Goal: Task Accomplishment & Management: Use online tool/utility

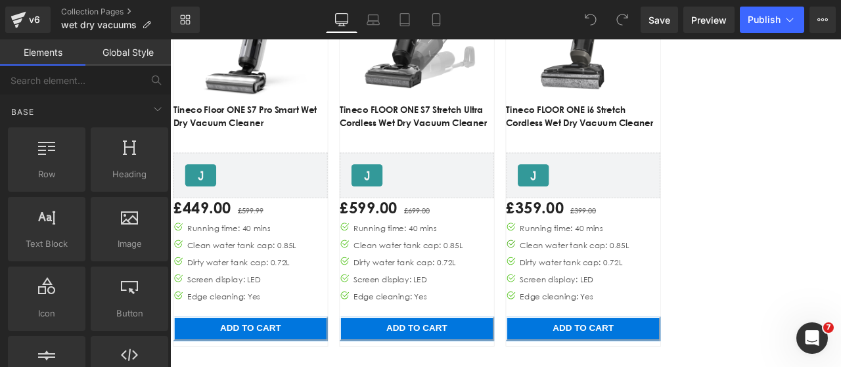
scroll to position [1183, 0]
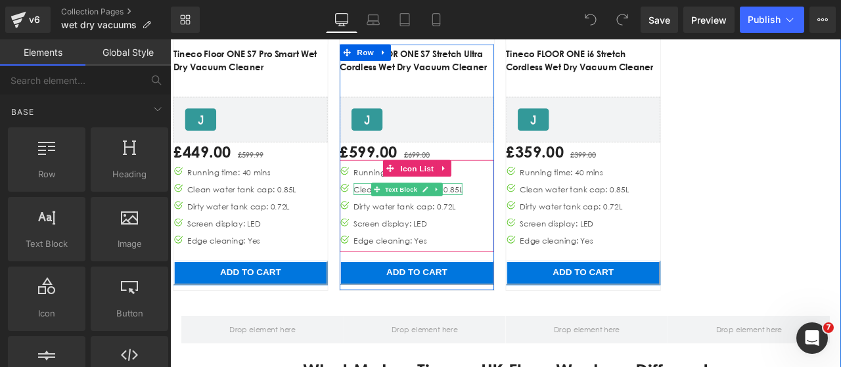
drag, startPoint x: 499, startPoint y: 218, endPoint x: 517, endPoint y: 288, distance: 72.5
click at [500, 218] on div "Clean water tank cap: 0.85L" at bounding box center [452, 217] width 129 height 14
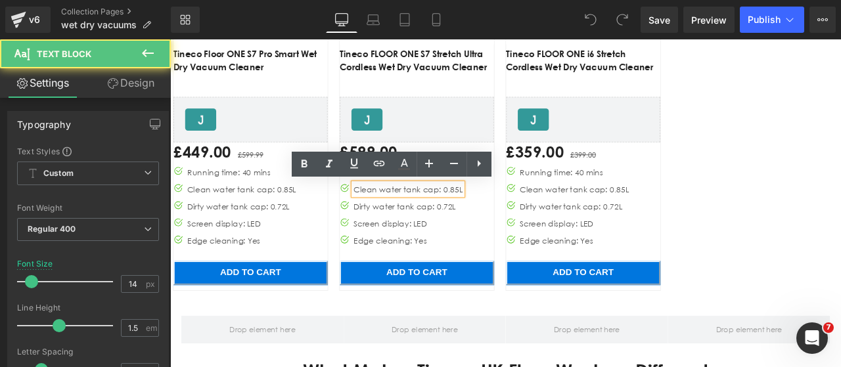
click at [501, 218] on div "Clean water tank cap: 0.85L" at bounding box center [452, 217] width 129 height 14
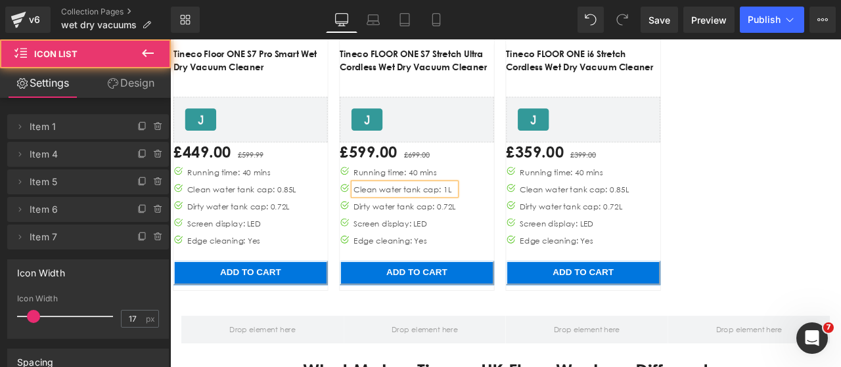
click at [519, 272] on div "Image Icon Running time: 40 mins Text Block Image Icon Clean water tank cap: 1L…" at bounding box center [462, 241] width 183 height 102
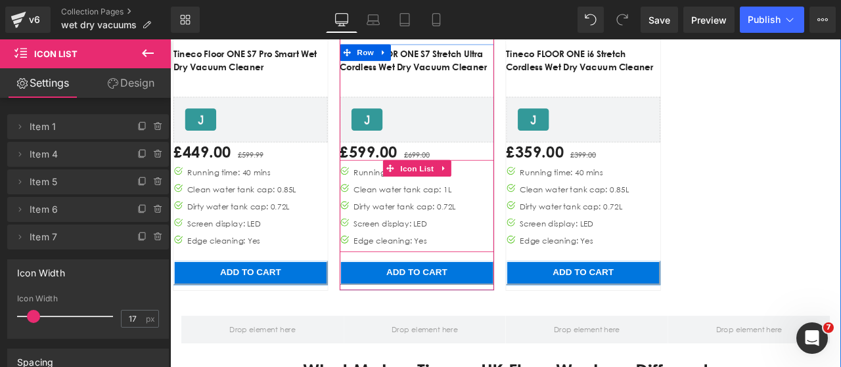
click at [522, 199] on div "Image Icon Running time: 40 mins Text Block Image Icon Clean water tank cap: 1L…" at bounding box center [462, 241] width 183 height 102
click at [455, 194] on span "Icon List" at bounding box center [463, 193] width 46 height 20
click at [391, 195] on p "Running time: 40 mins" at bounding box center [448, 197] width 121 height 14
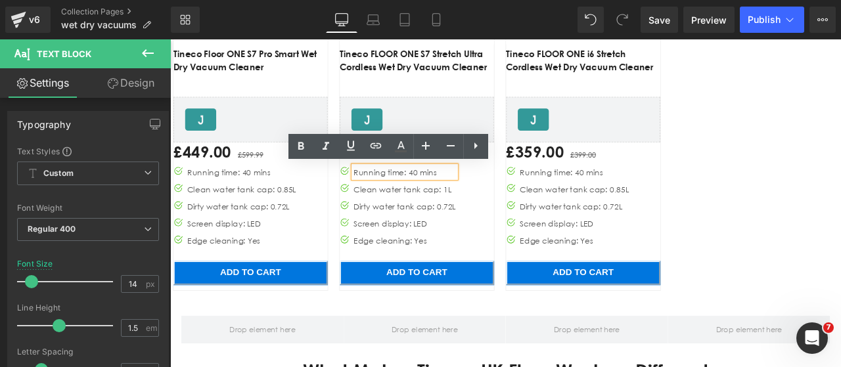
click at [452, 195] on p "Running time: 40 mins" at bounding box center [448, 197] width 121 height 14
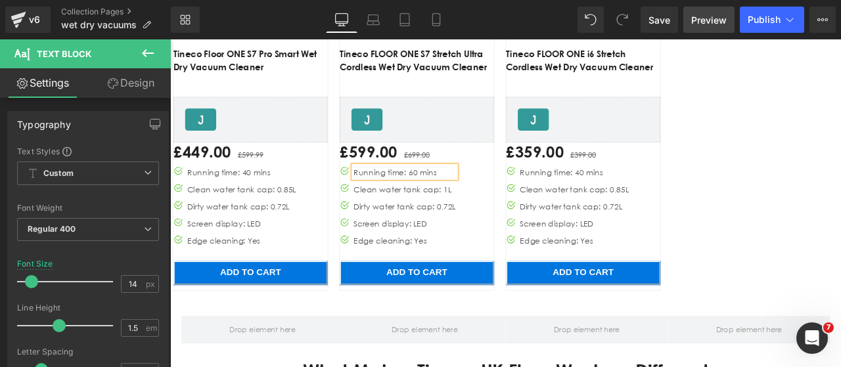
click at [715, 21] on span "Preview" at bounding box center [708, 20] width 35 height 14
click at [654, 16] on span "Save" at bounding box center [660, 20] width 22 height 14
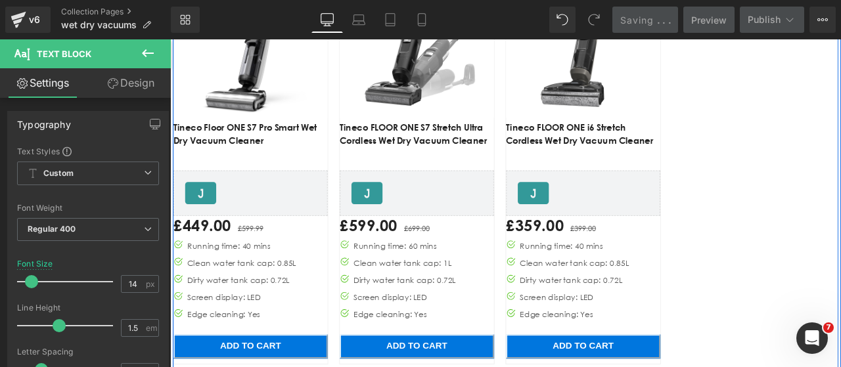
scroll to position [1117, 0]
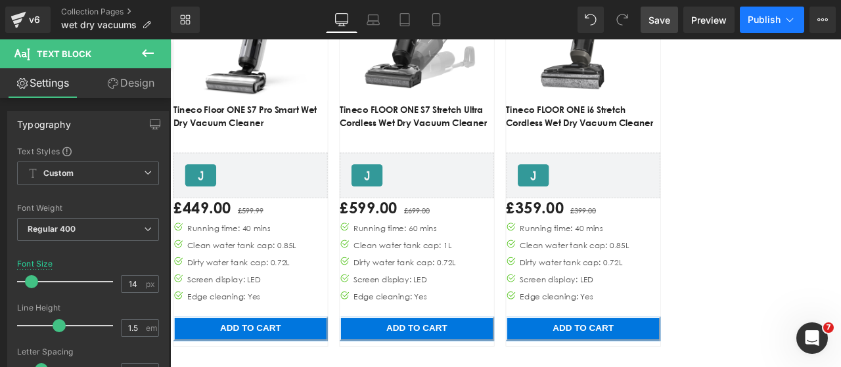
click at [758, 24] on span "Publish" at bounding box center [764, 19] width 33 height 11
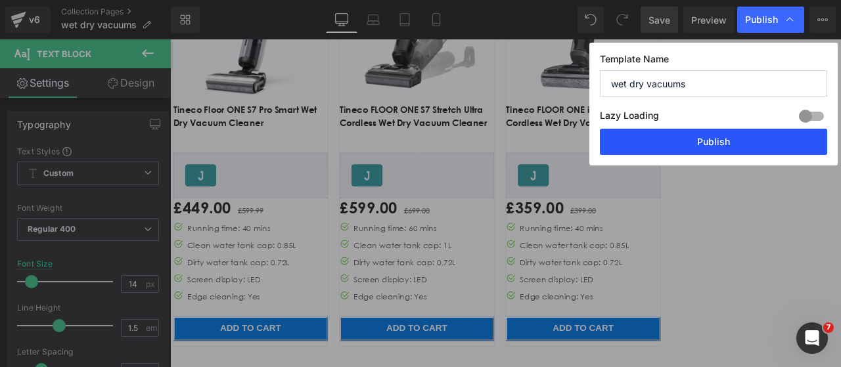
click at [691, 140] on button "Publish" at bounding box center [713, 142] width 227 height 26
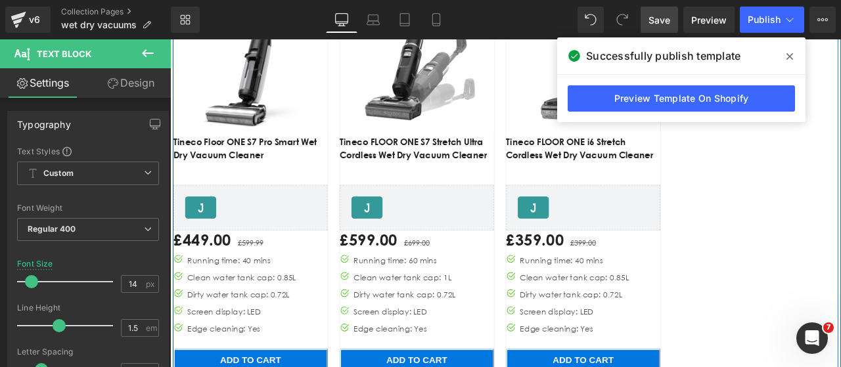
scroll to position [1051, 0]
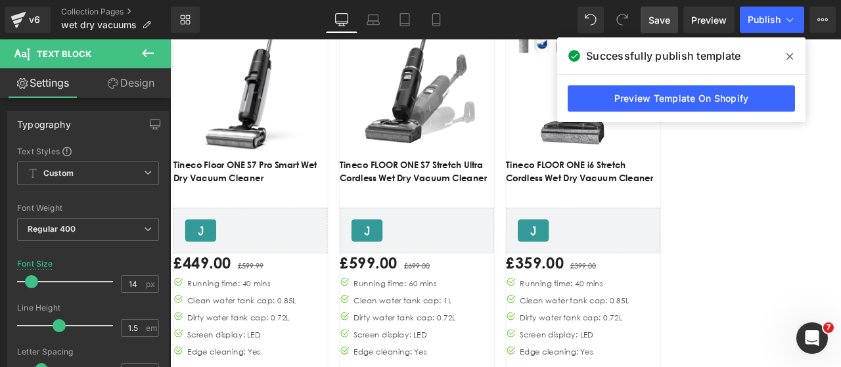
drag, startPoint x: 782, startPoint y: 57, endPoint x: 732, endPoint y: 20, distance: 62.0
click at [782, 57] on span at bounding box center [789, 56] width 21 height 21
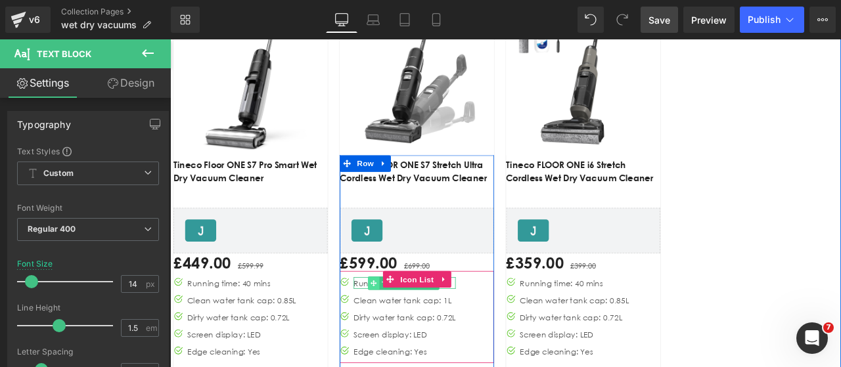
click at [405, 327] on span "Main content" at bounding box center [412, 329] width 14 height 16
click at [388, 325] on p "Running time: 60 mins" at bounding box center [448, 328] width 121 height 14
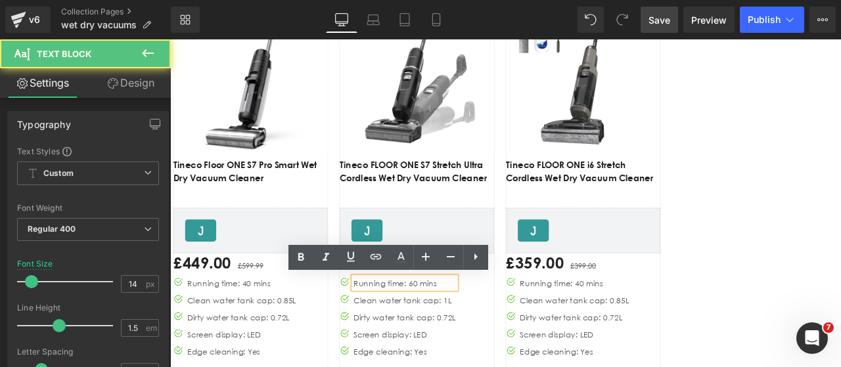
click at [452, 322] on p "Running time: 60 mins" at bounding box center [448, 328] width 121 height 14
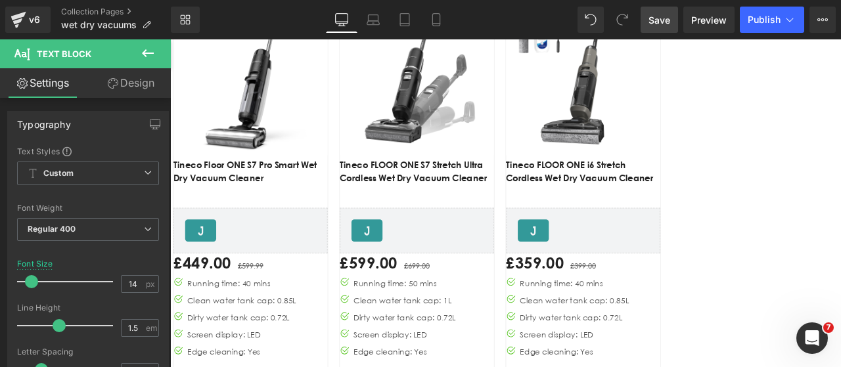
click at [663, 20] on span "Save" at bounding box center [660, 20] width 22 height 14
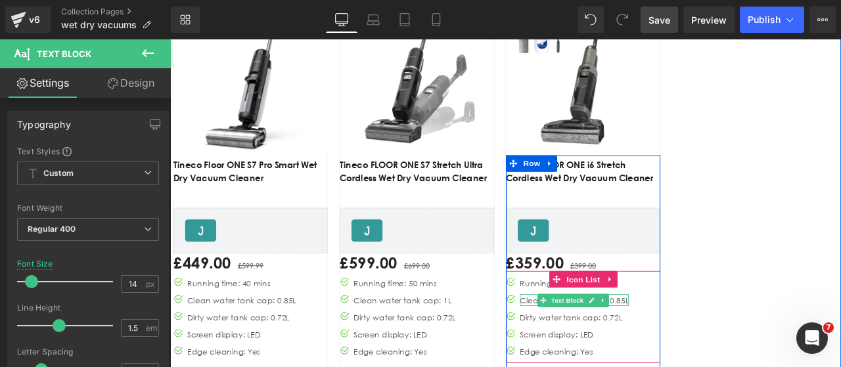
click at [697, 349] on div "Clean water tank cap: 0.85L" at bounding box center [649, 349] width 129 height 14
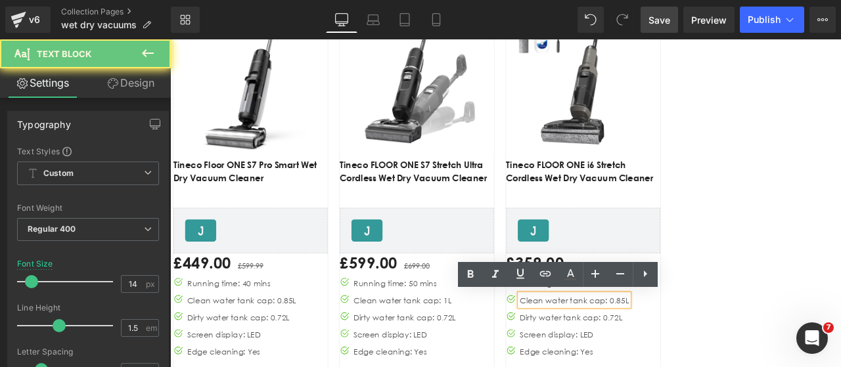
click at [693, 350] on div "Clean water tank cap: 0.85L" at bounding box center [649, 349] width 129 height 14
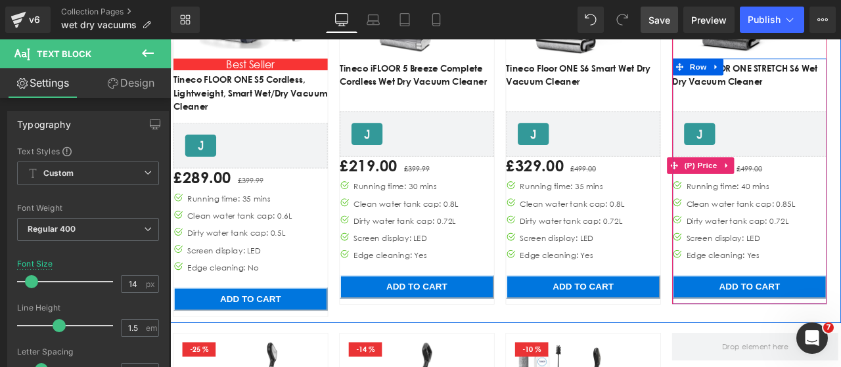
scroll to position [591, 0]
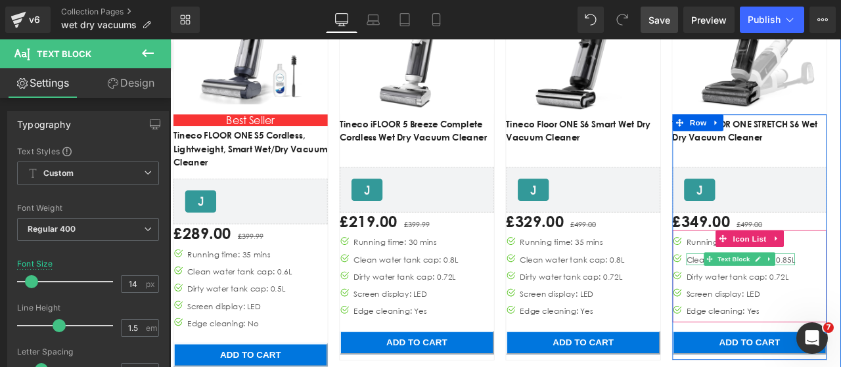
drag, startPoint x: 893, startPoint y: 300, endPoint x: 895, endPoint y: 314, distance: 13.9
click at [840, 300] on div "Clean water tank cap: 0.85L" at bounding box center [846, 300] width 129 height 14
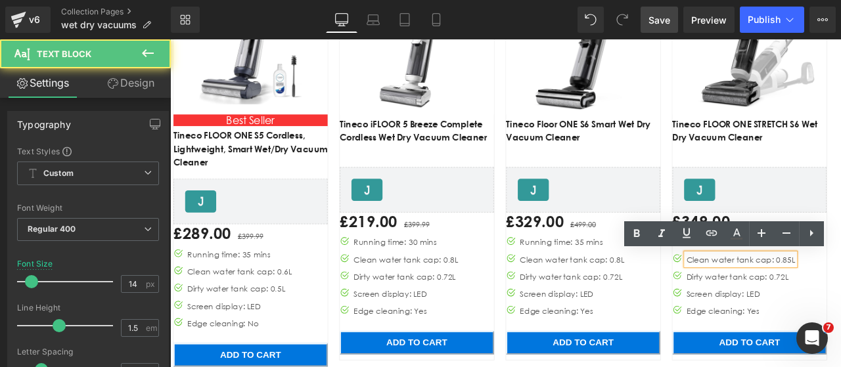
click at [840, 300] on div "Clean water tank cap: 0.85L" at bounding box center [846, 300] width 129 height 14
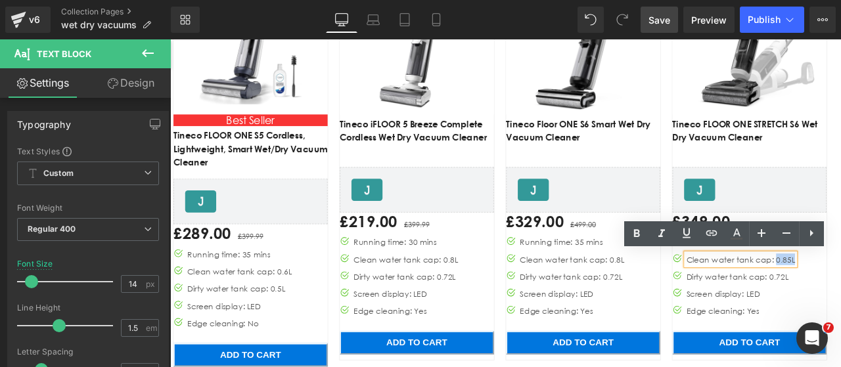
click at [840, 300] on div "Clean water tank cap: 0.85L" at bounding box center [846, 300] width 129 height 14
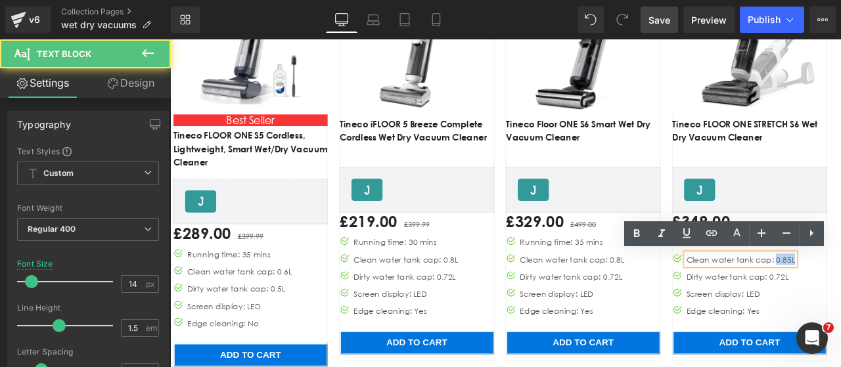
click at [840, 300] on div "Clean water tank cap: 0.85L" at bounding box center [846, 300] width 129 height 14
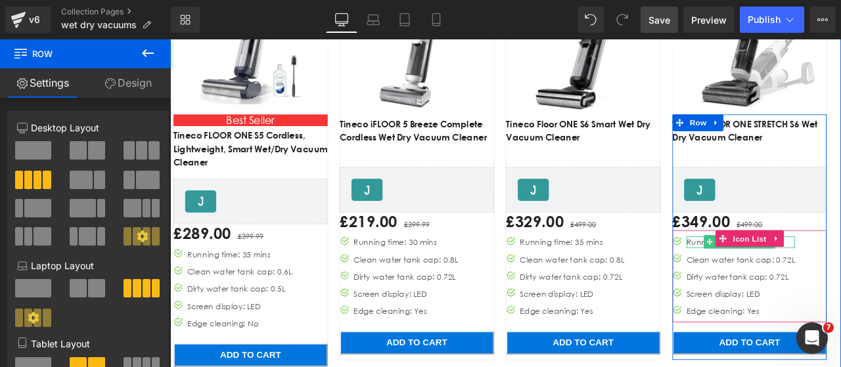
click at [791, 279] on div "Running time: 40 mins" at bounding box center [846, 280] width 129 height 14
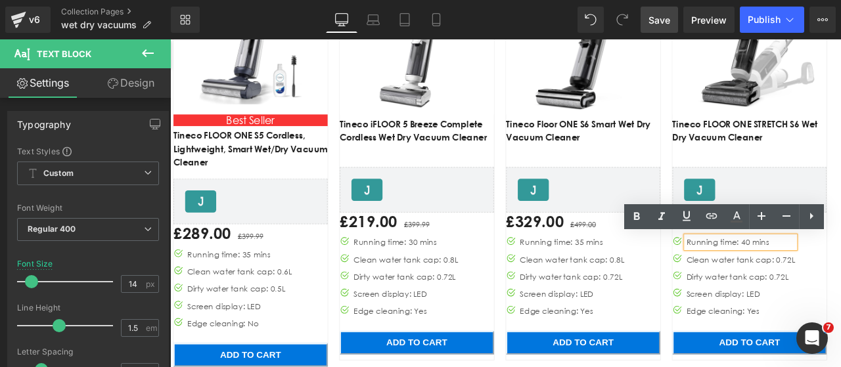
click at [840, 278] on div "Running time: 40 mins" at bounding box center [846, 280] width 129 height 14
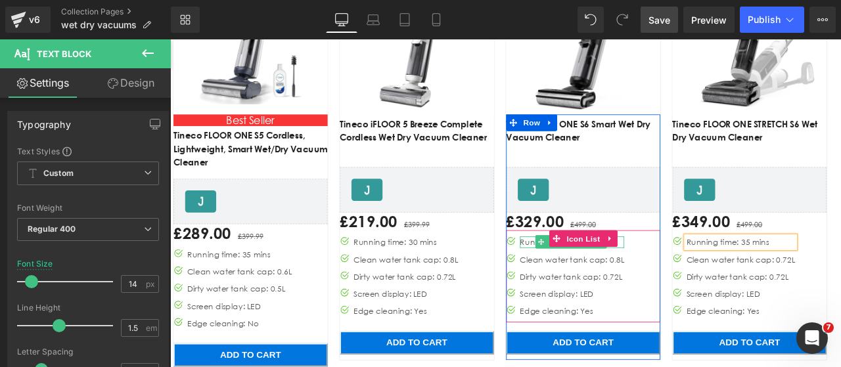
click at [589, 279] on p "Running time: 35 mins" at bounding box center [647, 280] width 124 height 14
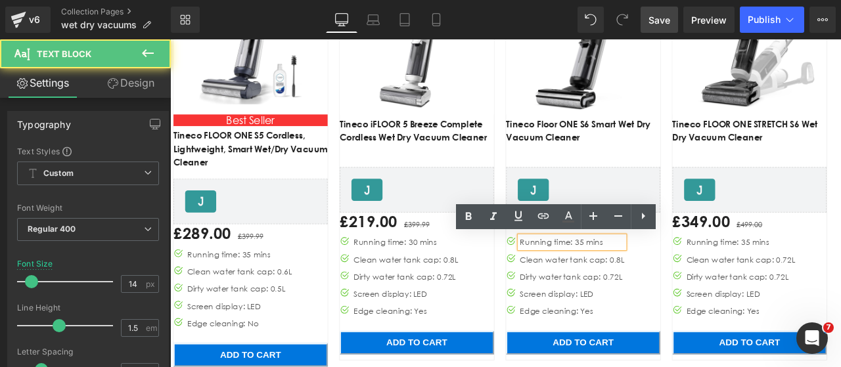
click at [655, 283] on p "Running time: 35 mins" at bounding box center [647, 280] width 124 height 14
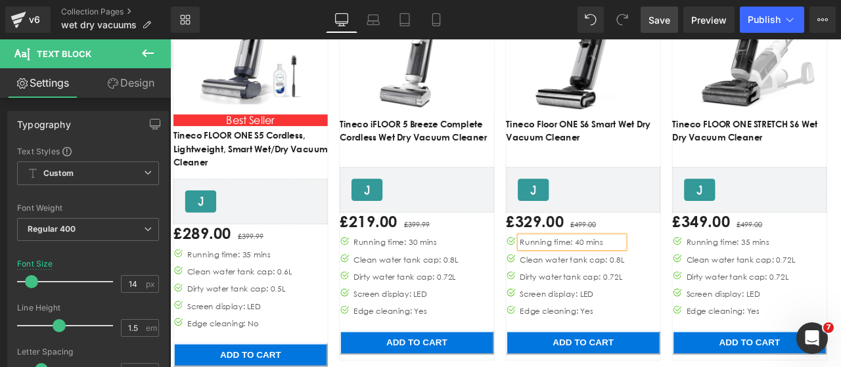
scroll to position [657, 0]
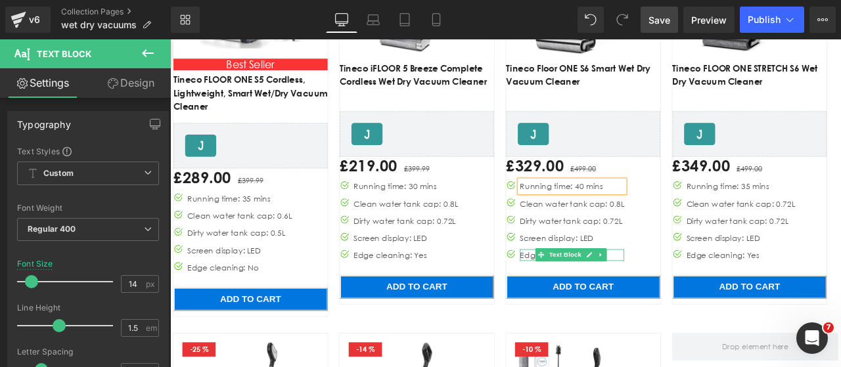
click at [693, 294] on div "Edge cleaning: Yes" at bounding box center [647, 295] width 124 height 14
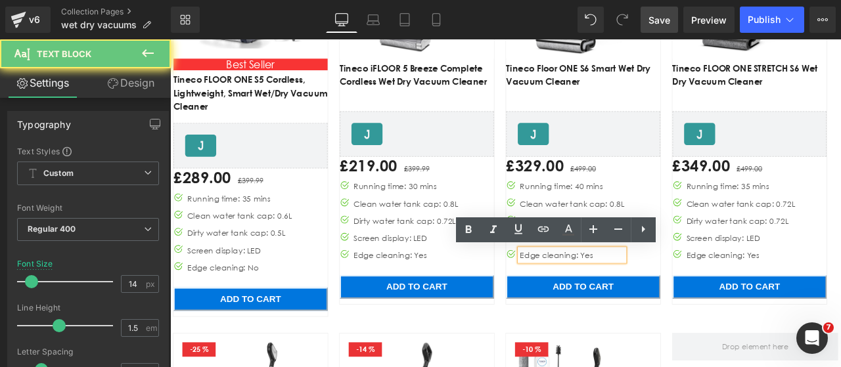
click at [663, 295] on div "Edge cleaning: Yes" at bounding box center [647, 295] width 124 height 14
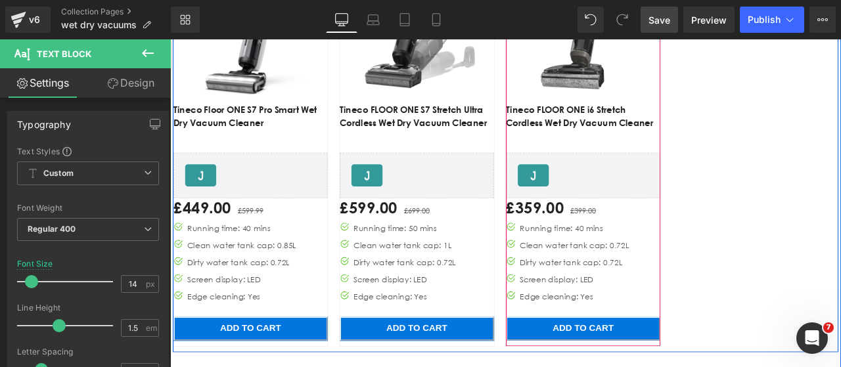
scroll to position [1183, 0]
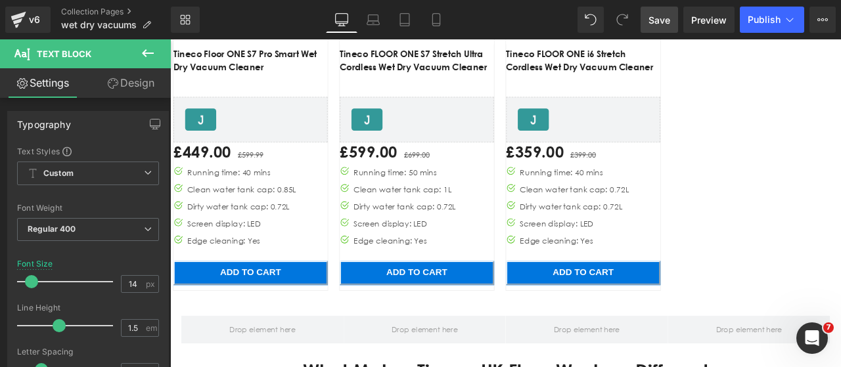
click at [668, 26] on span "Save" at bounding box center [660, 20] width 22 height 14
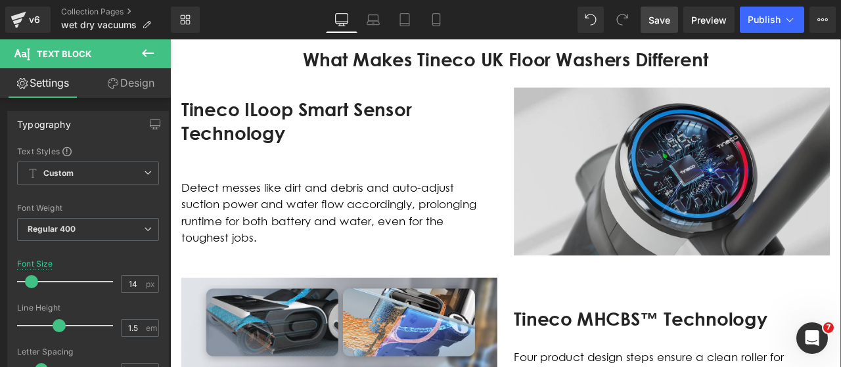
scroll to position [1643, 0]
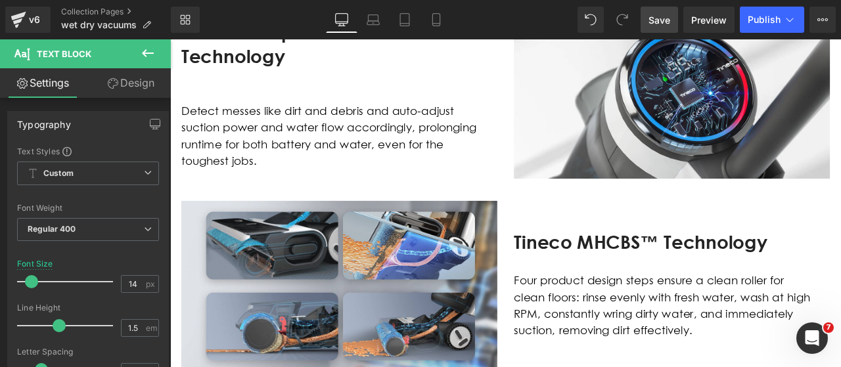
click at [656, 19] on span "Save" at bounding box center [660, 20] width 22 height 14
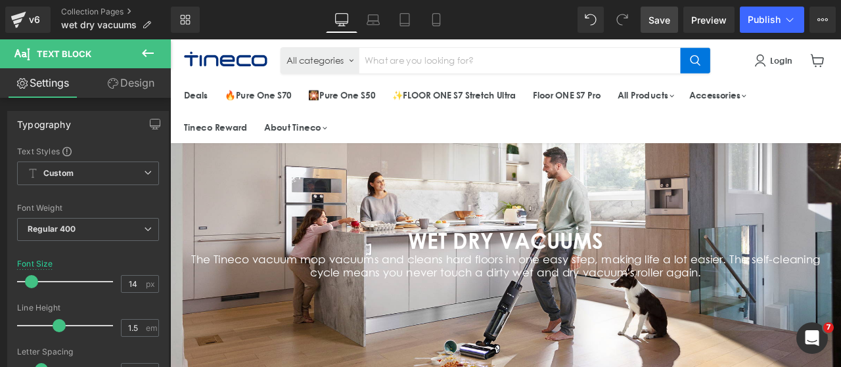
scroll to position [0, 0]
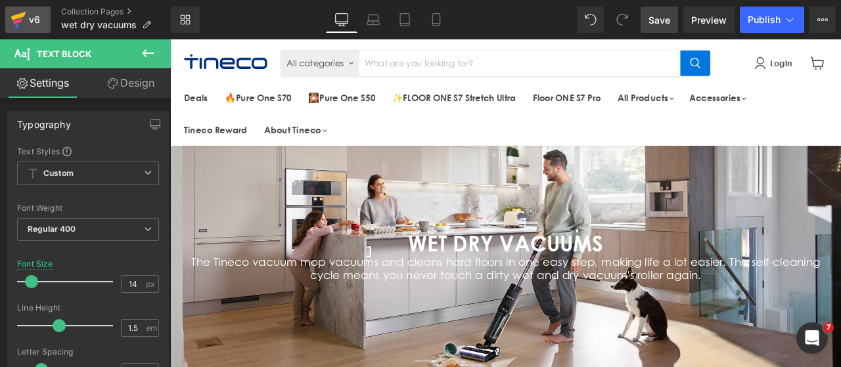
click at [34, 12] on div "v6" at bounding box center [34, 19] width 16 height 17
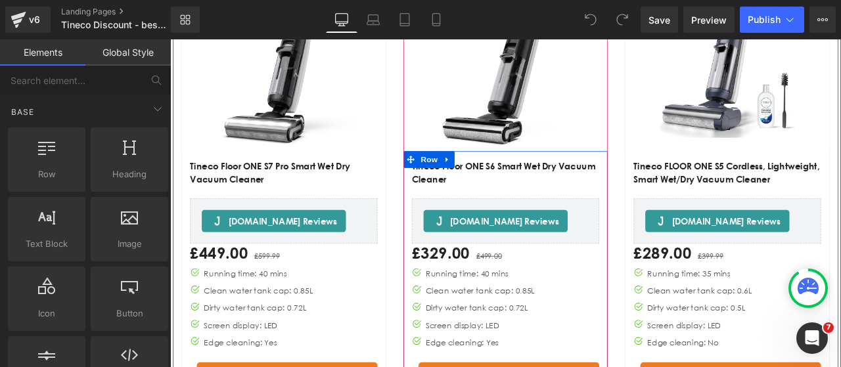
scroll to position [723, 0]
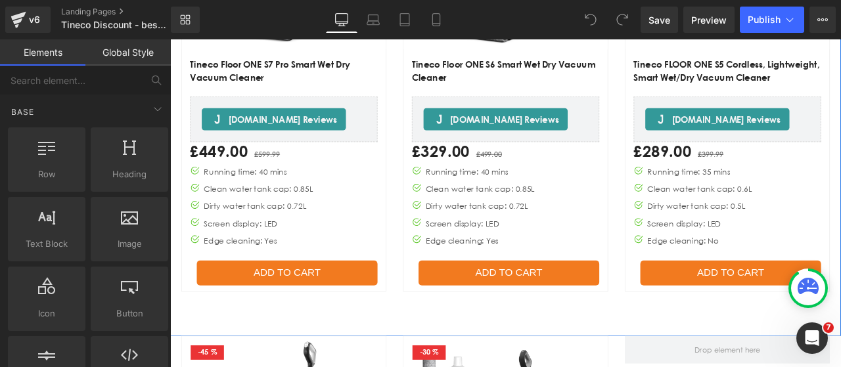
click at [547, 273] on div "Edge cleaning: Yes Text Block" at bounding box center [537, 278] width 129 height 14
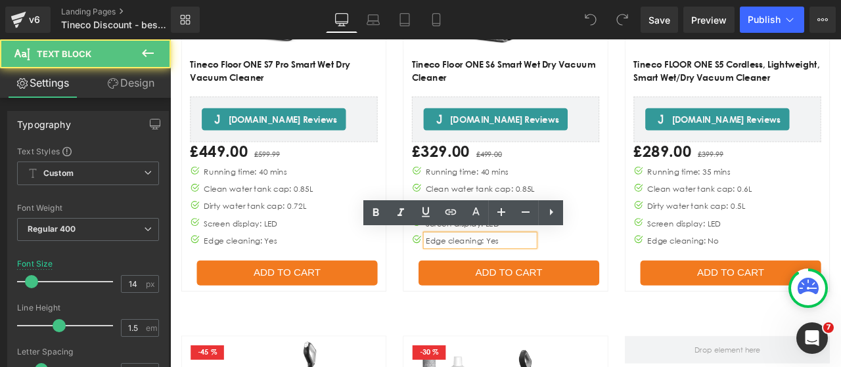
click at [541, 274] on div "Edge cleaning: Yes" at bounding box center [537, 278] width 129 height 14
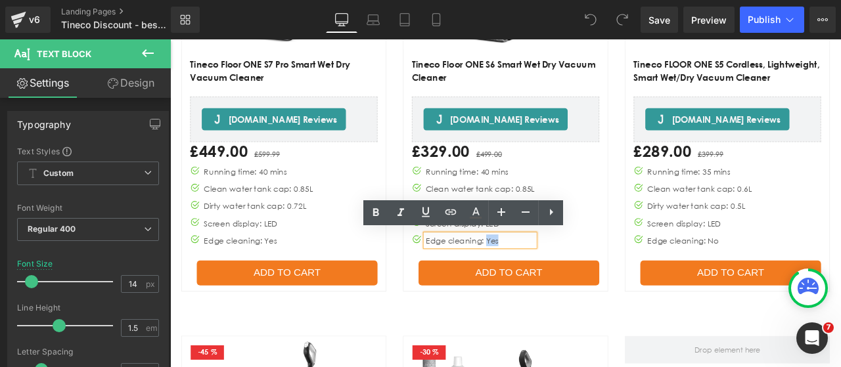
drag, startPoint x: 540, startPoint y: 275, endPoint x: 554, endPoint y: 274, distance: 13.9
click at [554, 274] on div "Edge cleaning: Yes" at bounding box center [537, 278] width 129 height 14
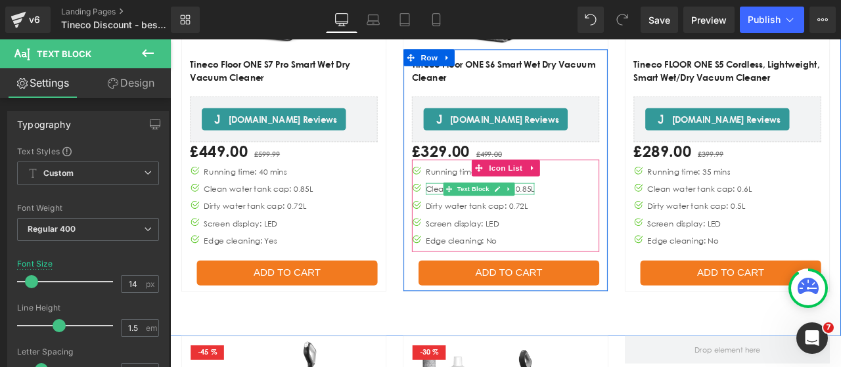
click at [586, 214] on div "Clean water tank cap: 0.85L" at bounding box center [537, 217] width 129 height 14
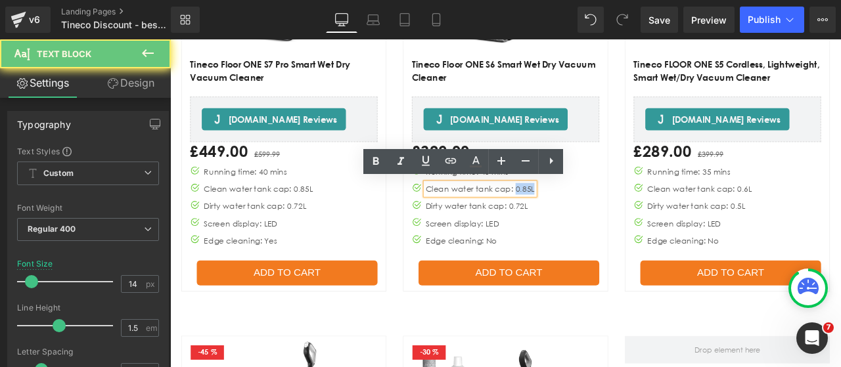
click at [587, 214] on div "Clean water tank cap: 0.85L" at bounding box center [537, 217] width 129 height 14
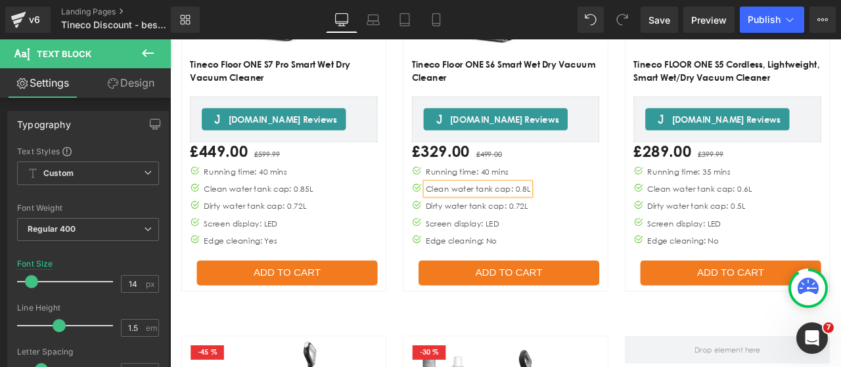
click at [624, 259] on div "Image Icon Running time: 40 mins Text Block Image Icon Clean water tank cap: 0.…" at bounding box center [568, 240] width 222 height 102
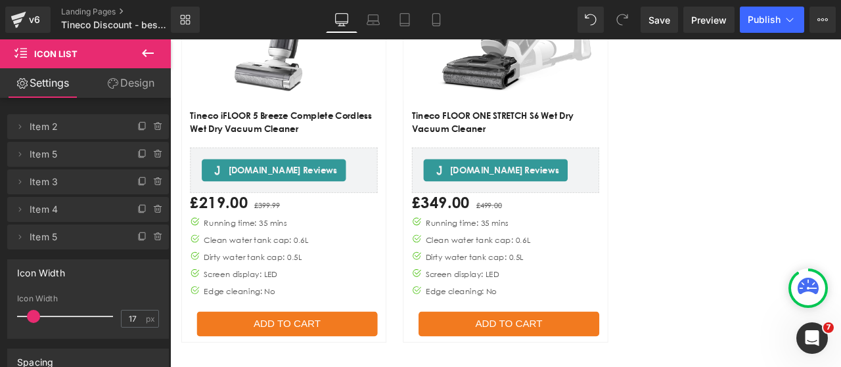
scroll to position [1249, 0]
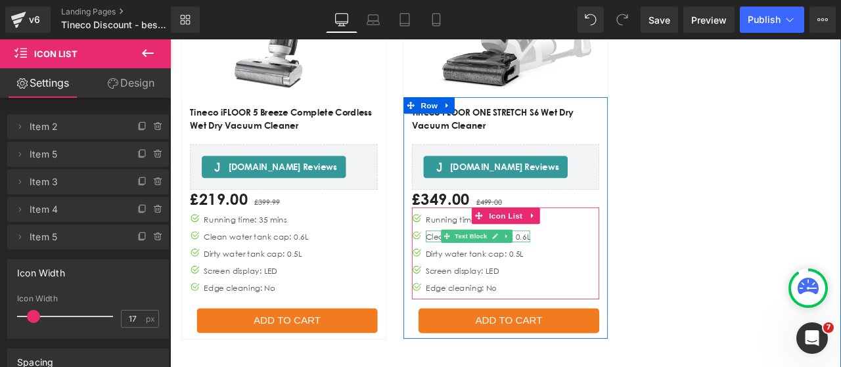
click at [581, 270] on div "Clean water tank cap: 0.6L" at bounding box center [535, 273] width 124 height 14
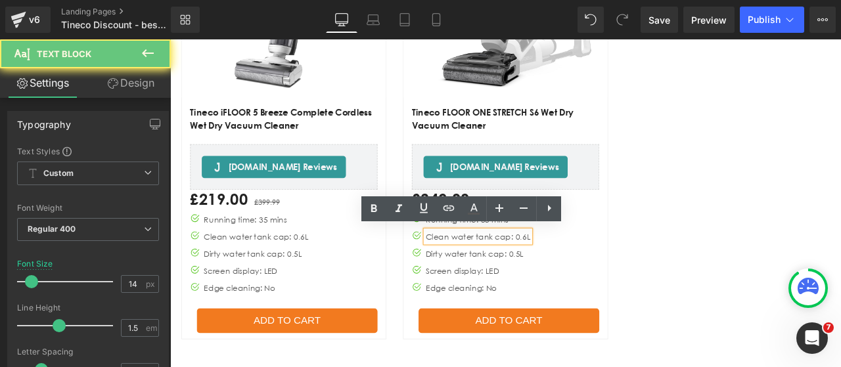
click at [584, 269] on div "Clean water tank cap: 0.6L" at bounding box center [535, 273] width 124 height 14
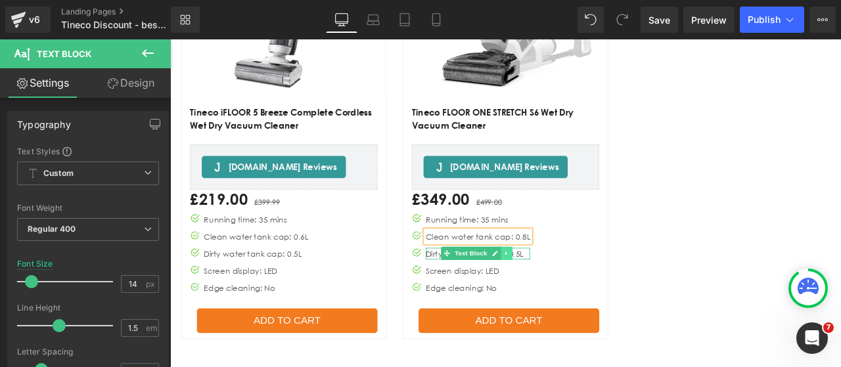
click at [570, 286] on link "Main content" at bounding box center [569, 293] width 14 height 16
click at [640, 285] on div "Image Icon Running time: 35 mins Text Block Image Icon Clean water tank cap: 0.…" at bounding box center [568, 297] width 222 height 102
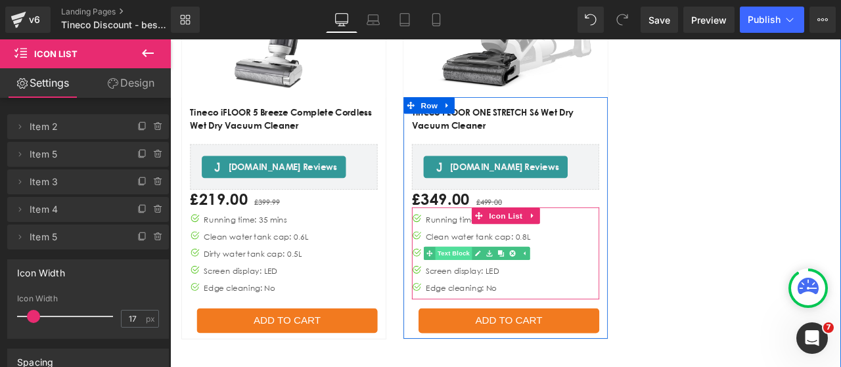
click at [493, 290] on link "Text Block" at bounding box center [499, 293] width 57 height 16
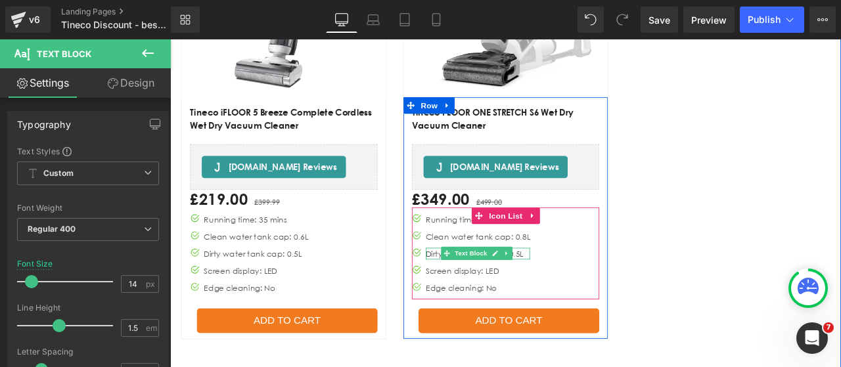
click at [580, 291] on div "Dirty water tank cap: 0.5L" at bounding box center [535, 294] width 124 height 14
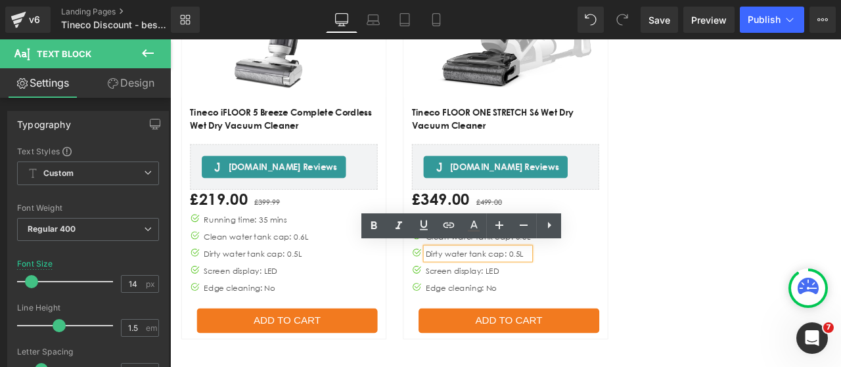
click at [575, 291] on div "Dirty water tank cap: 0.5L" at bounding box center [535, 294] width 124 height 14
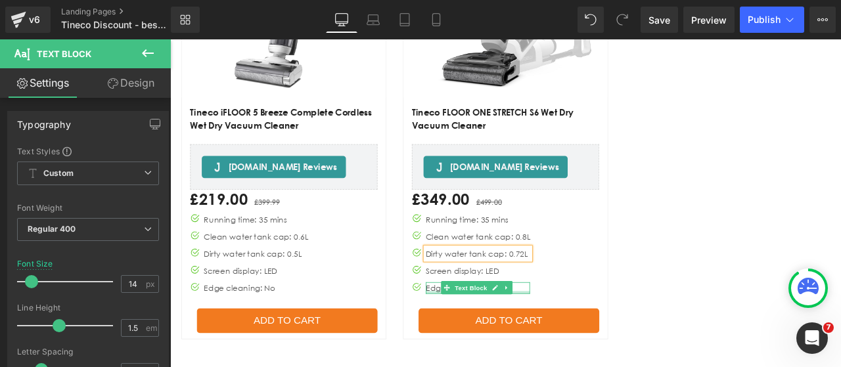
click at [584, 338] on div "Main content" at bounding box center [535, 339] width 124 height 3
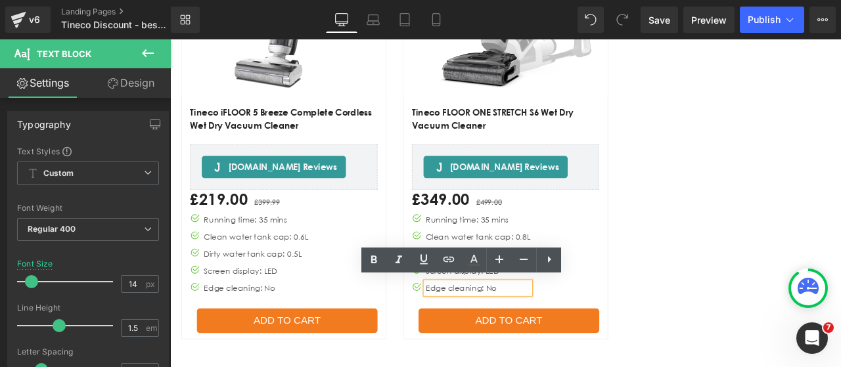
click at [569, 330] on div "Edge cleaning: No" at bounding box center [535, 334] width 124 height 14
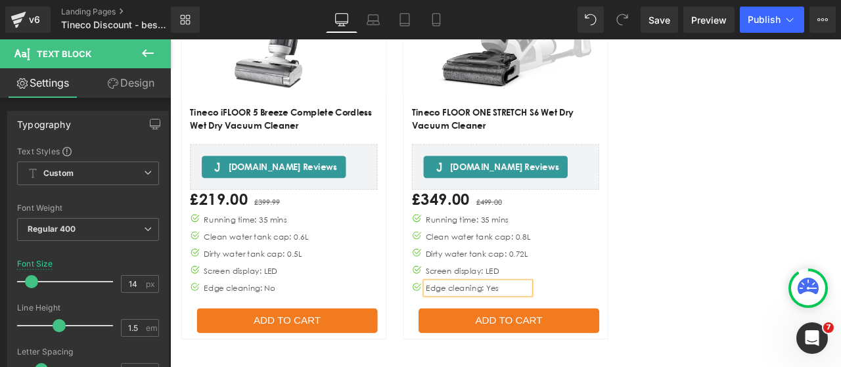
click at [755, 328] on div "Main content" at bounding box center [830, 130] width 263 height 530
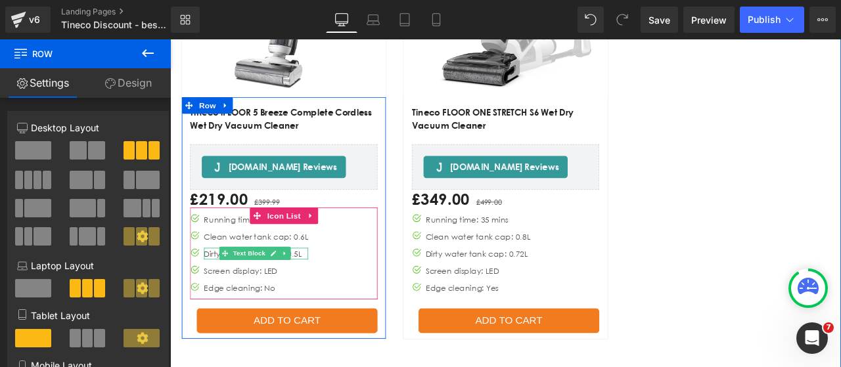
click at [311, 288] on div "Dirty water tank cap: 0.5L" at bounding box center [272, 294] width 124 height 14
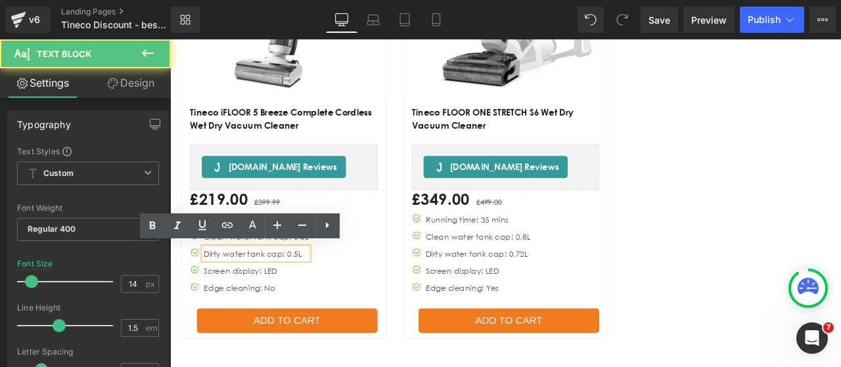
click at [315, 294] on div "Dirty water tank cap: 0.5L" at bounding box center [272, 294] width 124 height 14
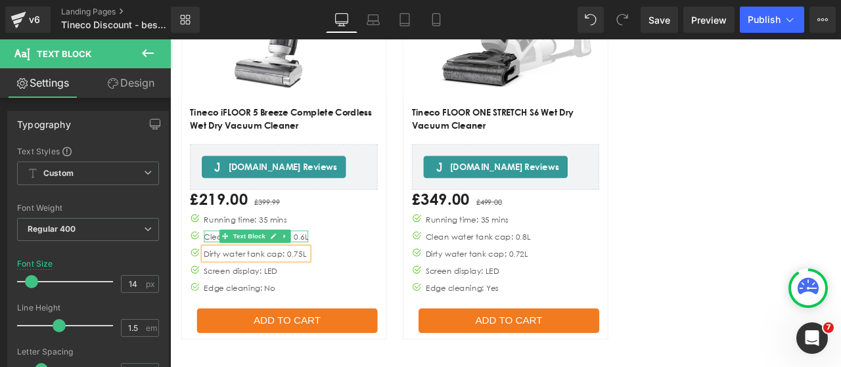
click at [317, 268] on div "Clean water tank cap: 0.6L" at bounding box center [272, 273] width 124 height 14
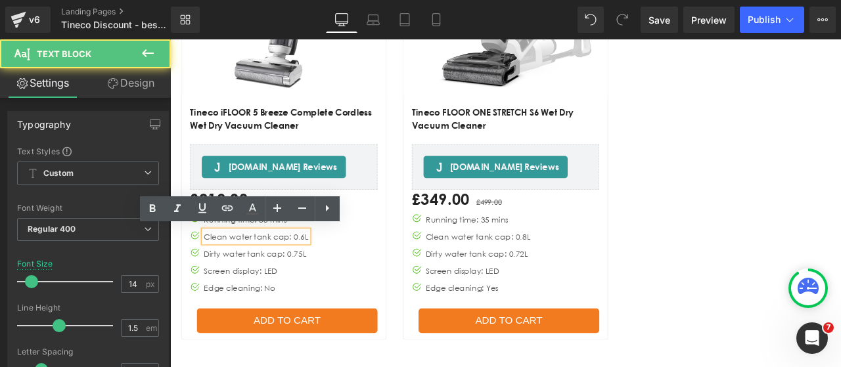
click at [321, 274] on div "Clean water tank cap: 0.6L" at bounding box center [272, 273] width 124 height 14
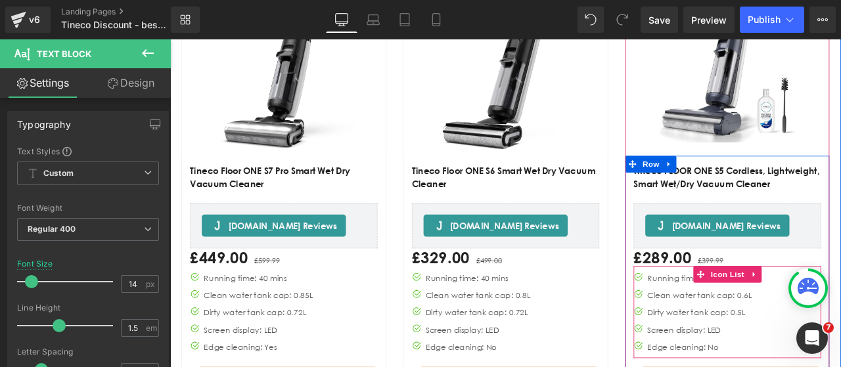
scroll to position [591, 0]
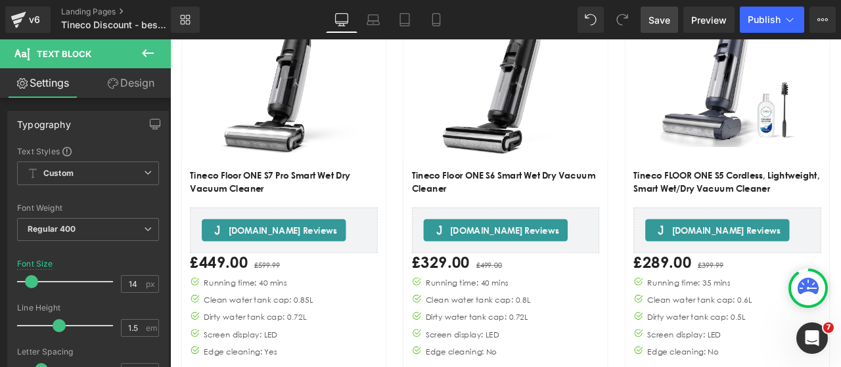
drag, startPoint x: 665, startPoint y: 16, endPoint x: 676, endPoint y: 16, distance: 11.2
click at [665, 16] on span "Save" at bounding box center [660, 20] width 22 height 14
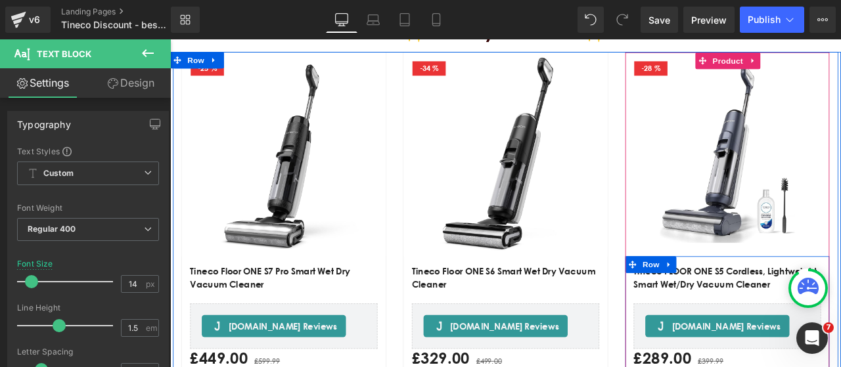
scroll to position [460, 0]
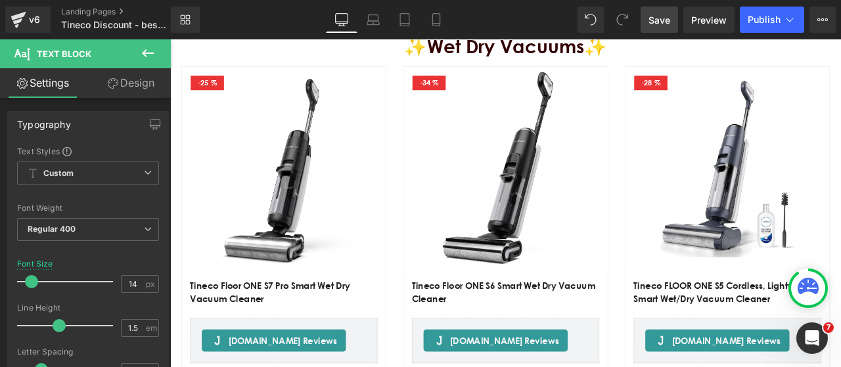
click at [658, 22] on span "Save" at bounding box center [660, 20] width 22 height 14
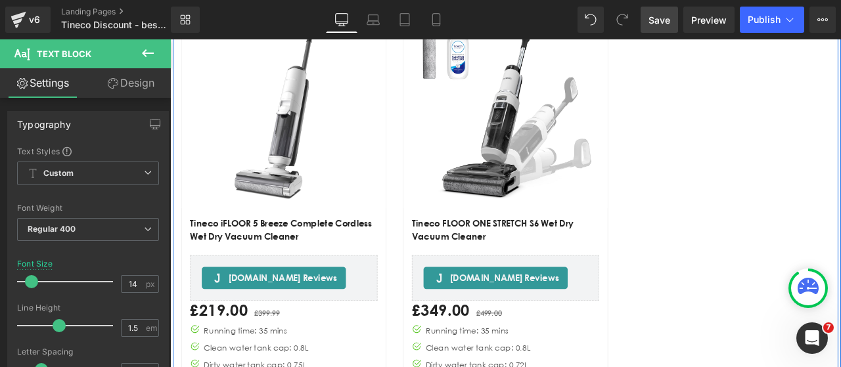
scroll to position [1249, 0]
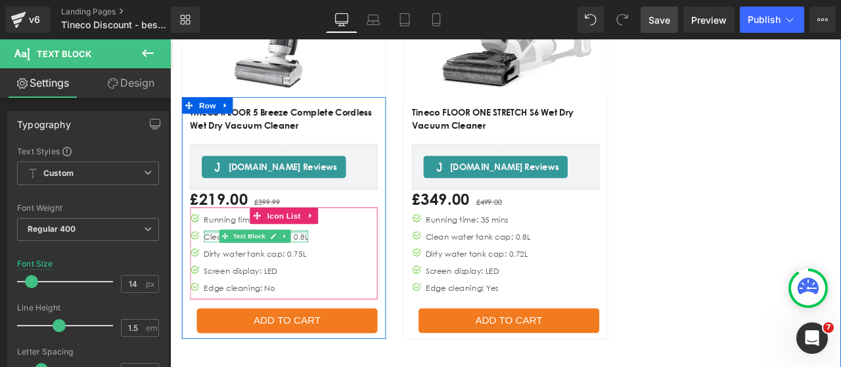
click at [315, 266] on div "Main content" at bounding box center [272, 267] width 124 height 3
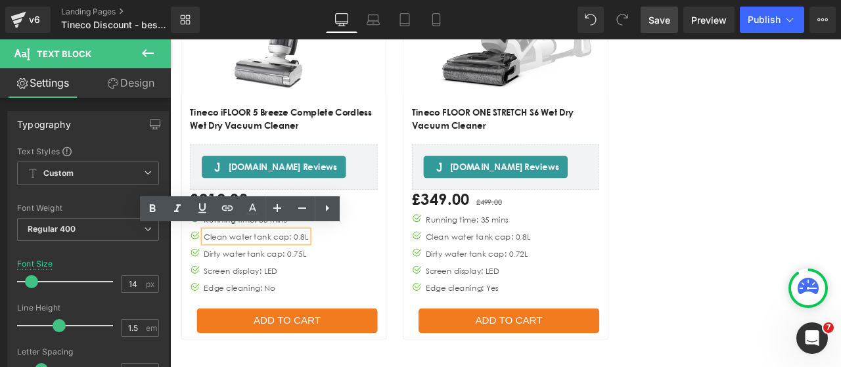
click at [317, 267] on div "Clean water tank cap: 0.8L" at bounding box center [272, 273] width 124 height 14
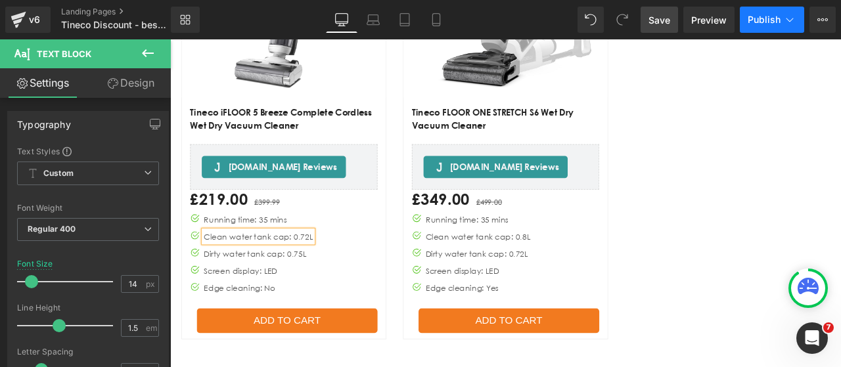
click at [752, 26] on button "Publish" at bounding box center [772, 20] width 64 height 26
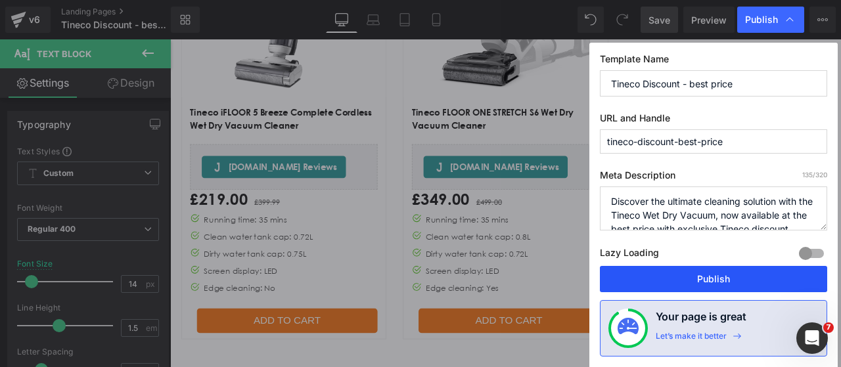
click at [703, 281] on button "Publish" at bounding box center [713, 279] width 227 height 26
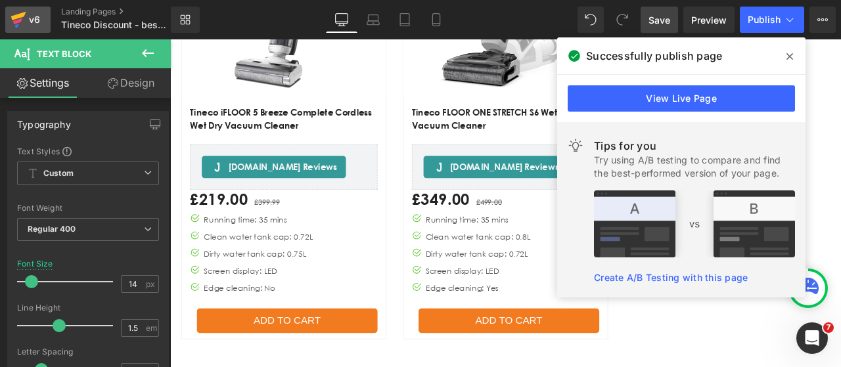
click at [25, 24] on icon at bounding box center [19, 19] width 16 height 33
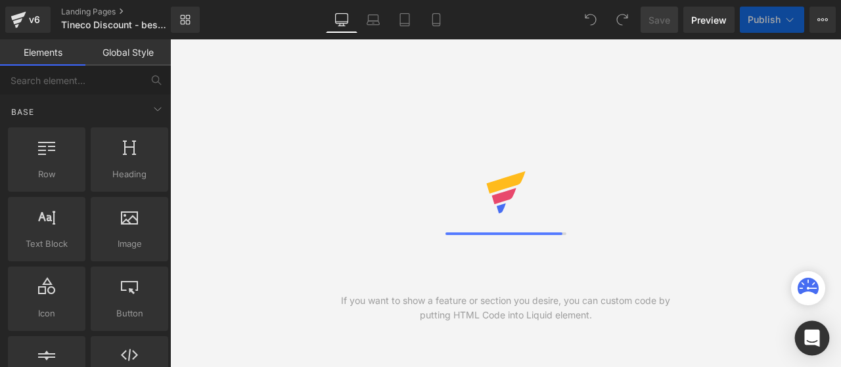
click at [814, 328] on div "Open Intercom Messenger" at bounding box center [812, 338] width 35 height 35
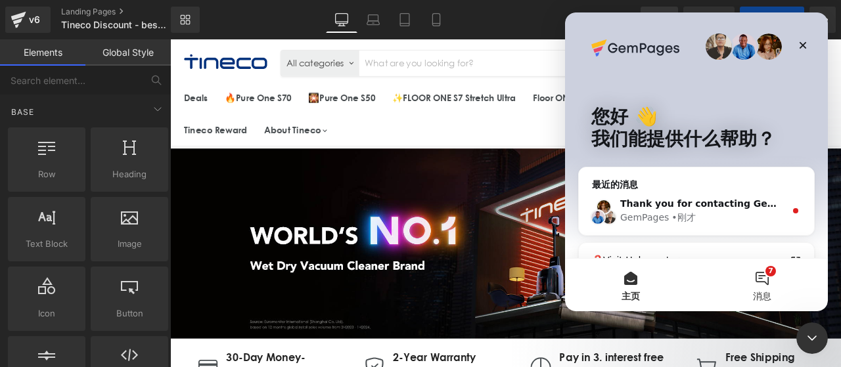
click at [766, 292] on span "消息" at bounding box center [762, 296] width 18 height 9
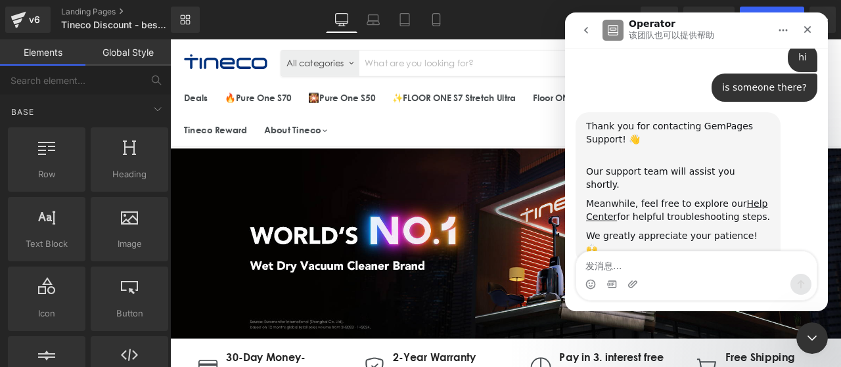
scroll to position [99, 0]
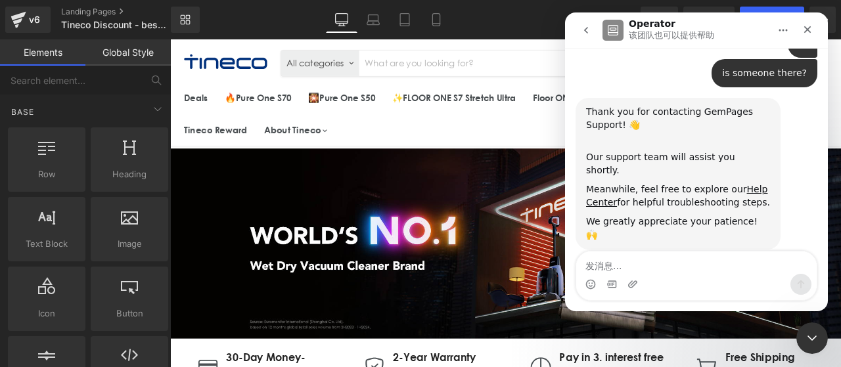
click at [775, 261] on div at bounding box center [782, 269] width 14 height 16
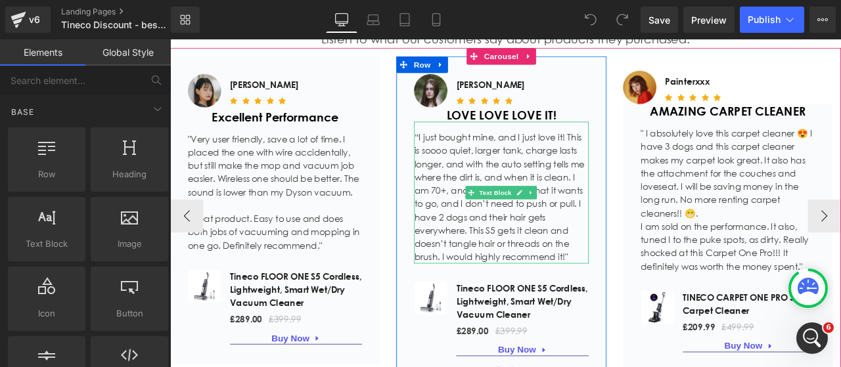
scroll to position [2891, 0]
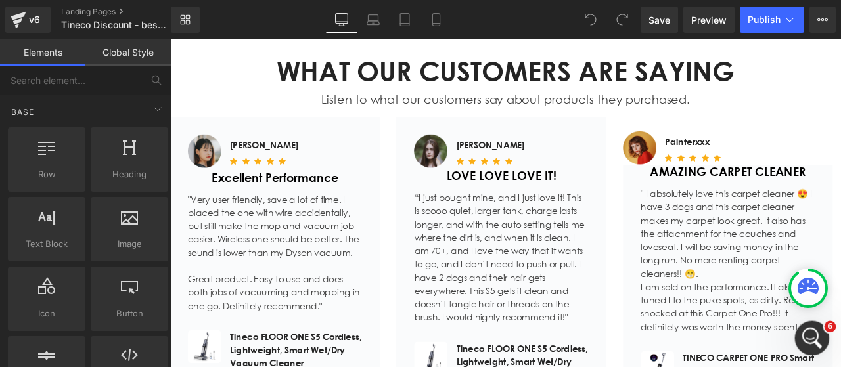
click at [804, 340] on icon "打开 Intercom Messenger" at bounding box center [811, 337] width 22 height 22
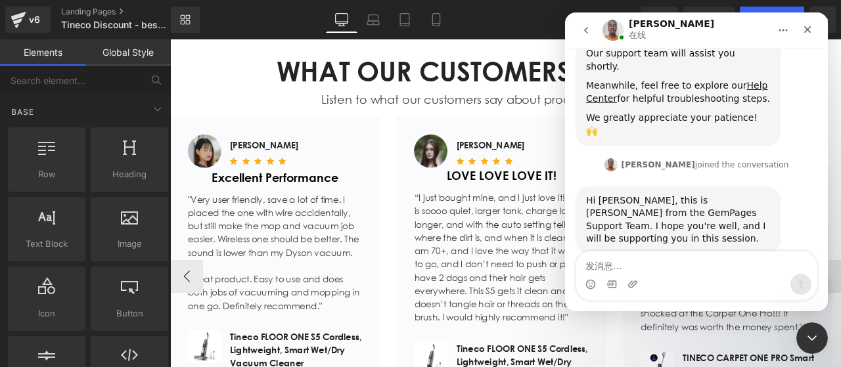
scroll to position [206, 0]
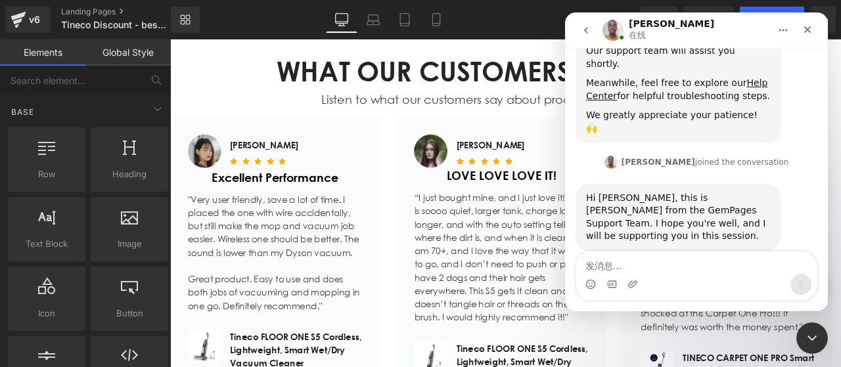
click at [800, 154] on div "Brian joined the conversation 15:31" at bounding box center [697, 164] width 242 height 20
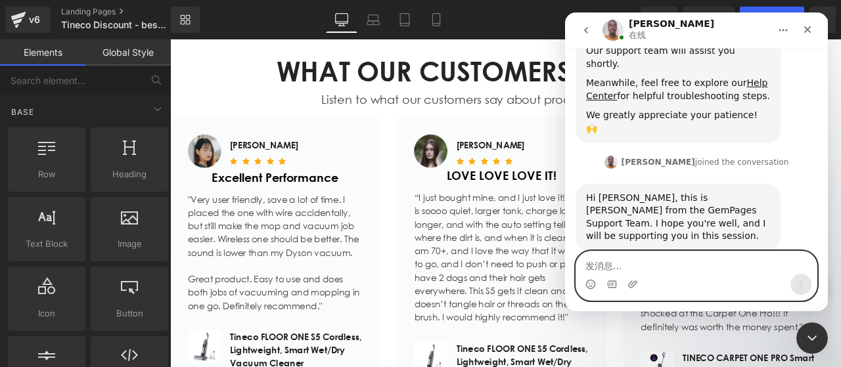
click at [674, 261] on textarea "发消息..." at bounding box center [696, 263] width 241 height 22
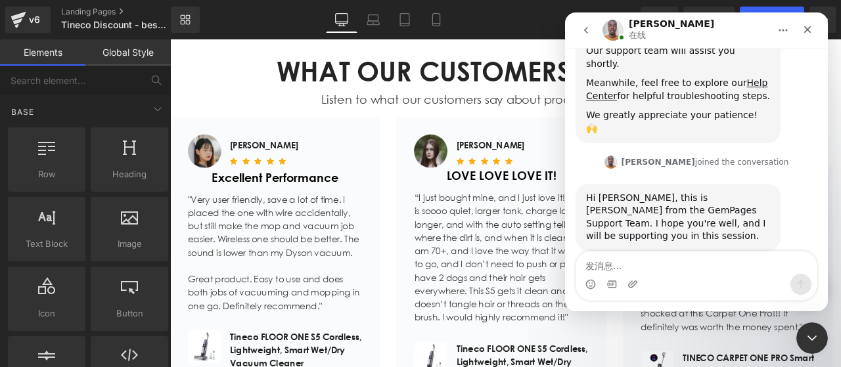
drag, startPoint x: 356, startPoint y: 153, endPoint x: 362, endPoint y: 147, distance: 8.8
click at [0, 0] on div at bounding box center [0, 0] width 0 height 0
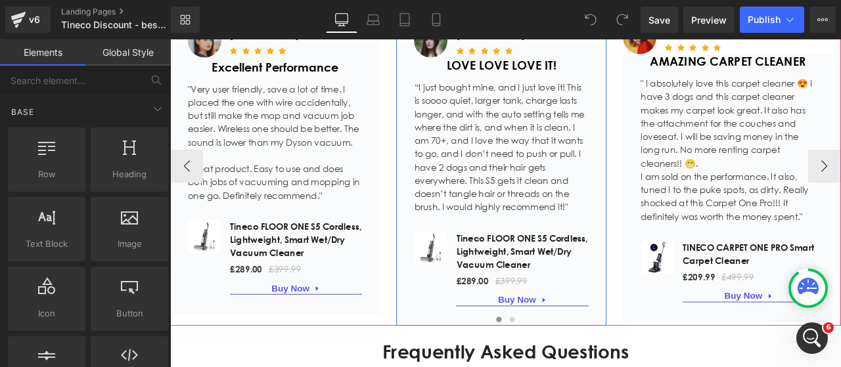
scroll to position [3023, 0]
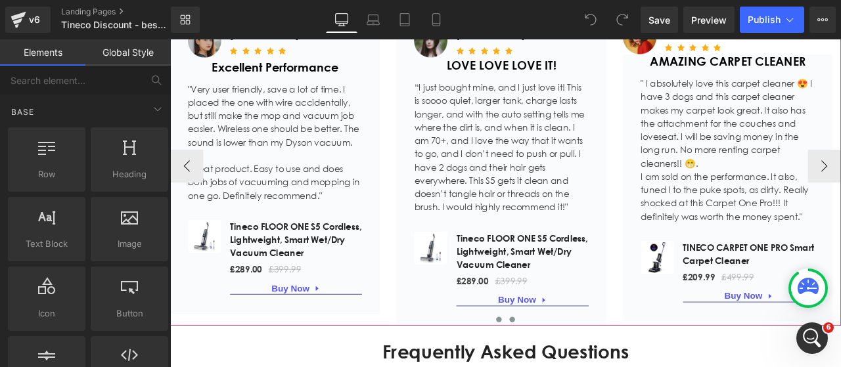
click at [570, 367] on button "Main content" at bounding box center [576, 371] width 16 height 13
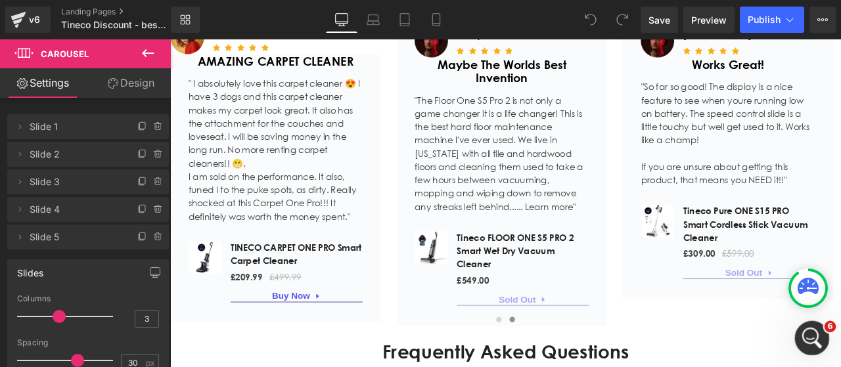
click at [806, 334] on icon "打开 Intercom Messenger" at bounding box center [811, 337] width 22 height 22
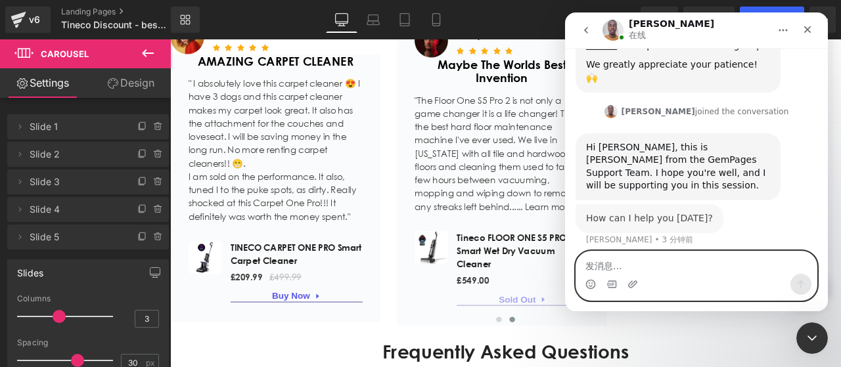
scroll to position [236, 0]
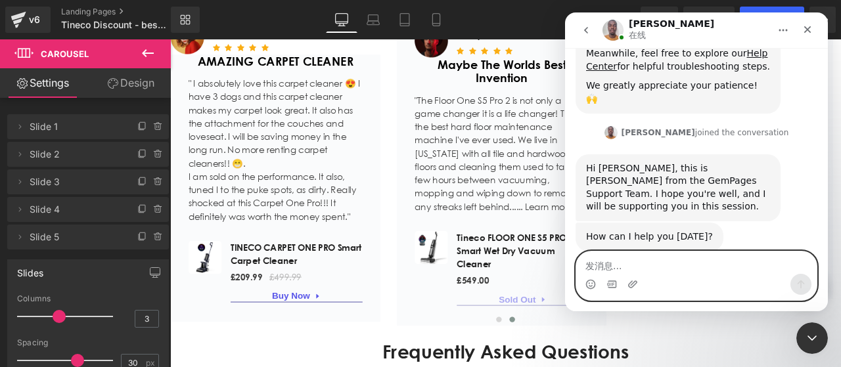
click at [682, 270] on textarea "发消息..." at bounding box center [696, 263] width 241 height 22
paste textarea "I have a page that I’d like to update from V6 to V7. I’d like to ask, for this …"
type textarea "I have a page that I’d like to update from V6 to V7. I’d like to ask, for this …"
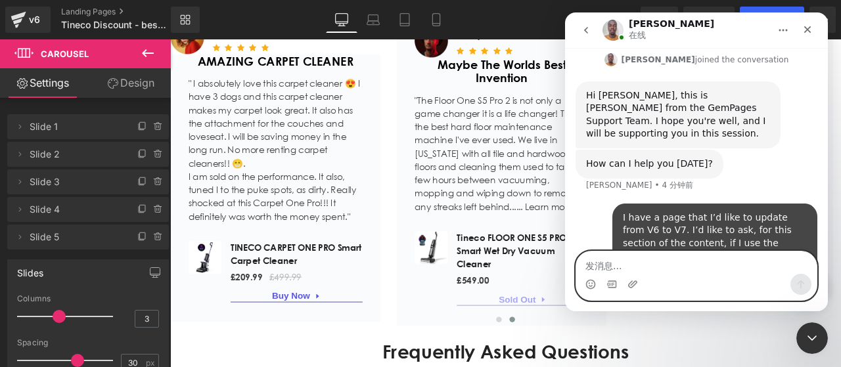
scroll to position [314, 0]
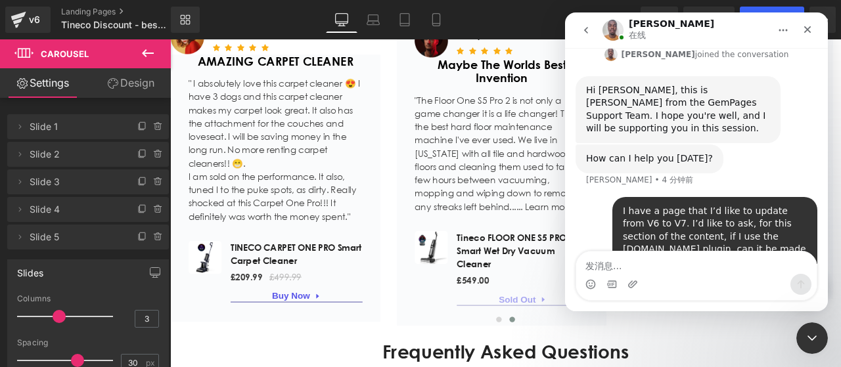
click at [448, 298] on div at bounding box center [420, 164] width 841 height 328
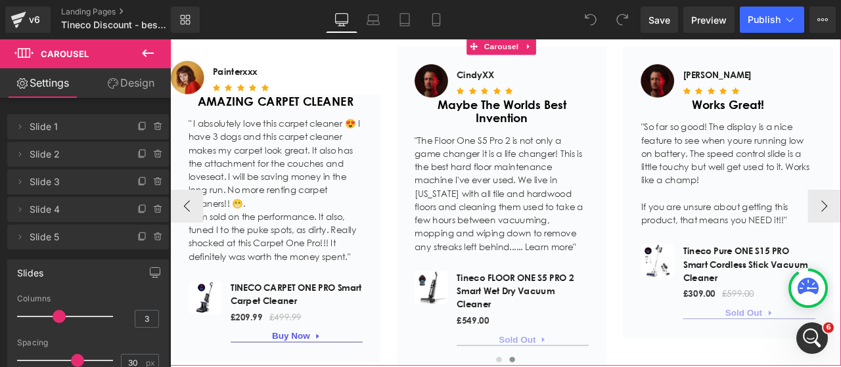
scroll to position [2957, 0]
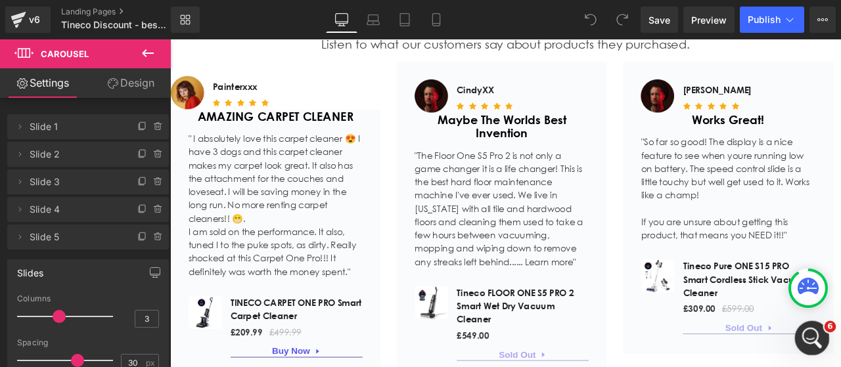
click at [806, 338] on icon "打开 Intercom Messenger" at bounding box center [811, 337] width 22 height 22
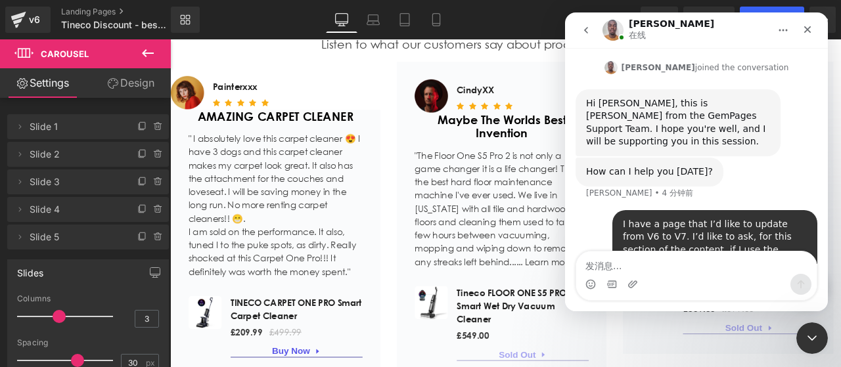
scroll to position [314, 0]
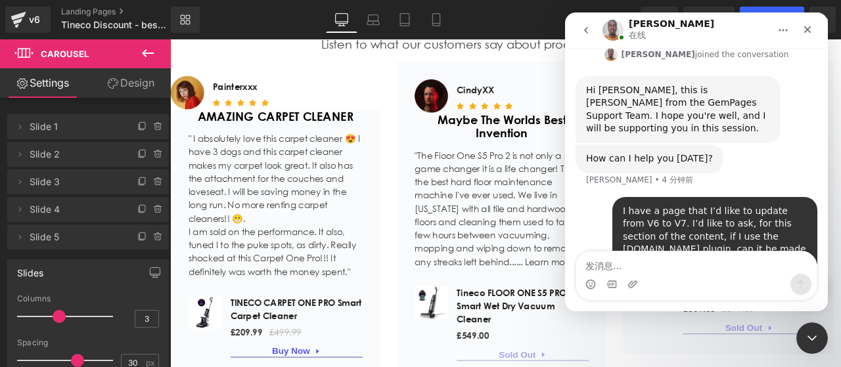
click at [688, 262] on textarea "发消息..." at bounding box center [696, 263] width 241 height 22
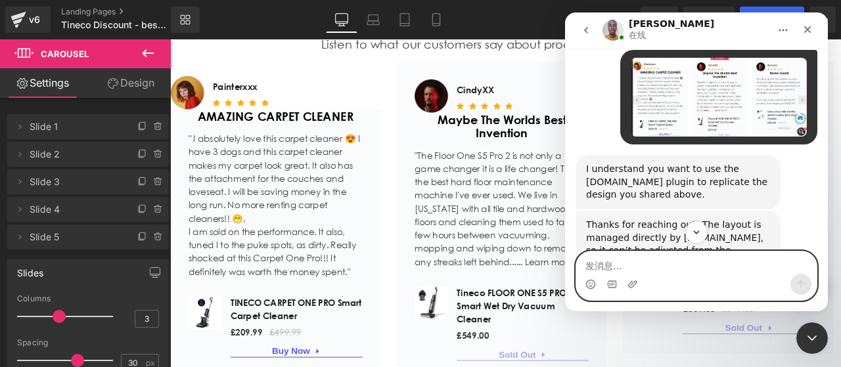
scroll to position [595, 0]
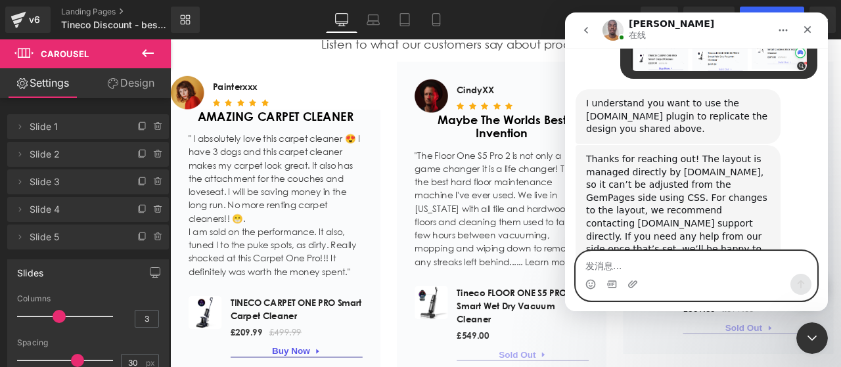
click at [683, 254] on textarea "发消息..." at bounding box center [696, 263] width 241 height 22
type textarea "OK"
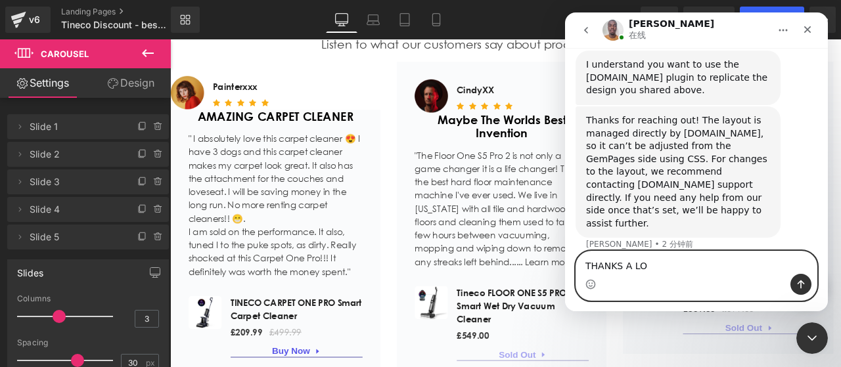
type textarea "THANKS A LOT"
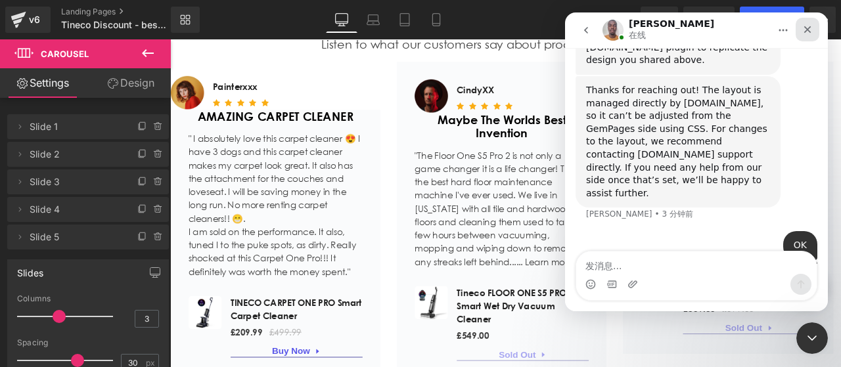
click at [808, 33] on icon "关闭" at bounding box center [807, 29] width 11 height 11
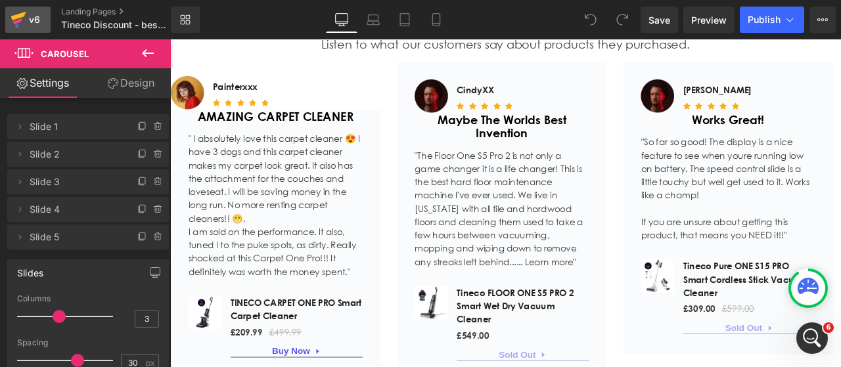
click at [12, 16] on icon at bounding box center [18, 16] width 15 height 9
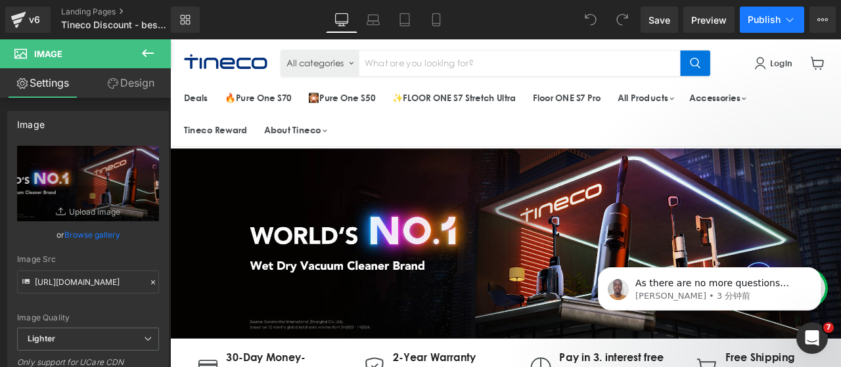
click at [796, 20] on icon at bounding box center [789, 19] width 13 height 13
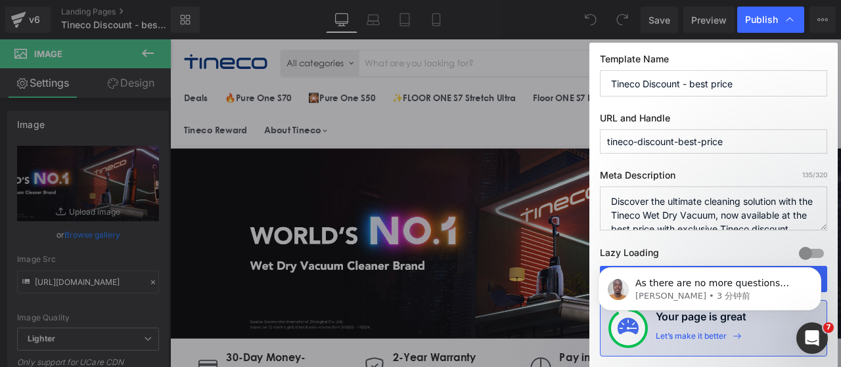
click at [0, 0] on input "tineco-discount-best-price" at bounding box center [0, 0] width 0 height 0
type input "tineco-discount-best-price-old"
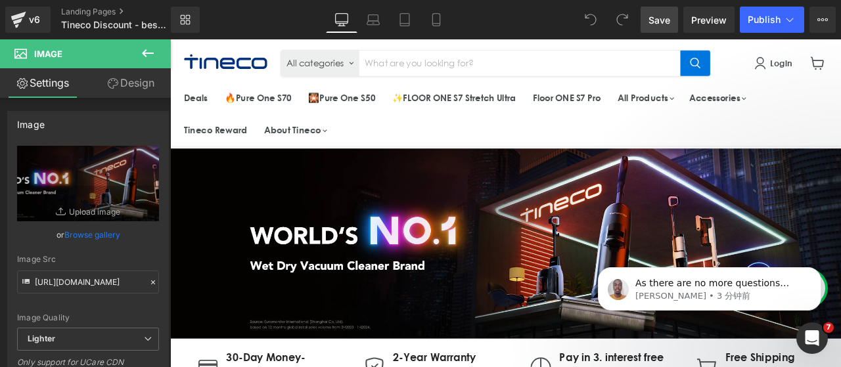
click at [673, 21] on link "Save" at bounding box center [659, 20] width 37 height 26
